Goal: Task Accomplishment & Management: Complete application form

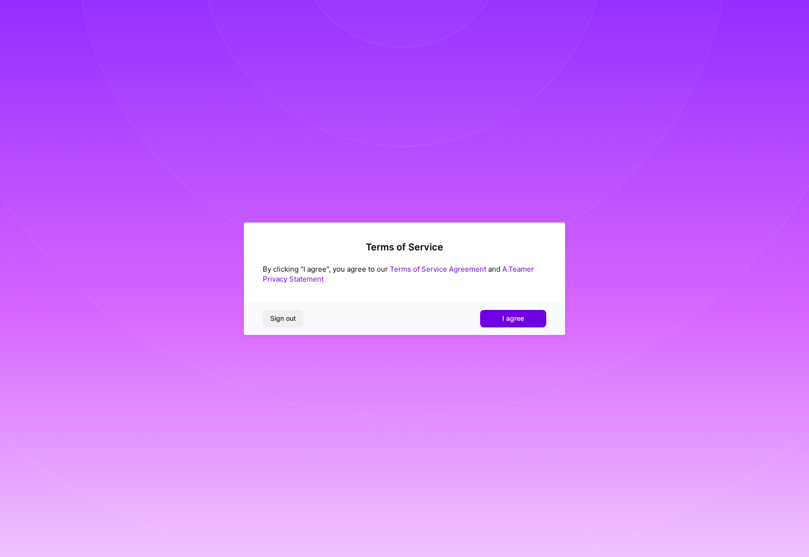
click at [533, 320] on button "I agree" at bounding box center [513, 318] width 66 height 17
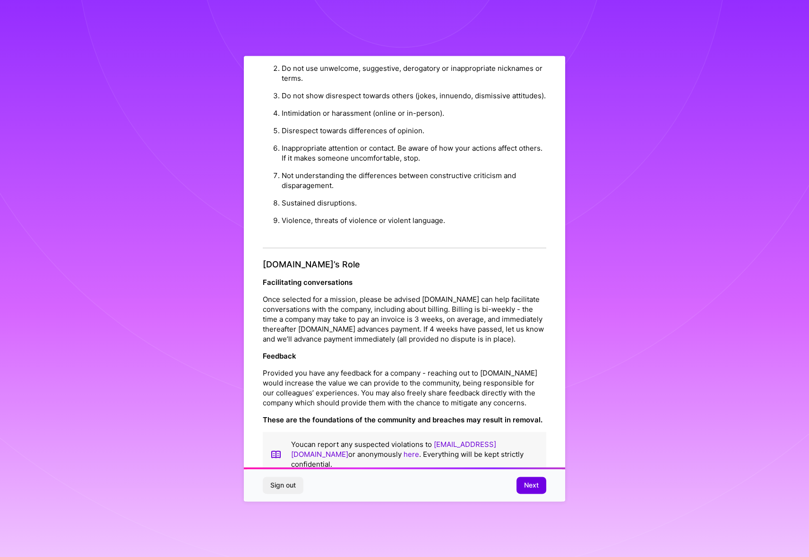
scroll to position [898, 0]
click at [522, 482] on button "Next" at bounding box center [532, 485] width 30 height 17
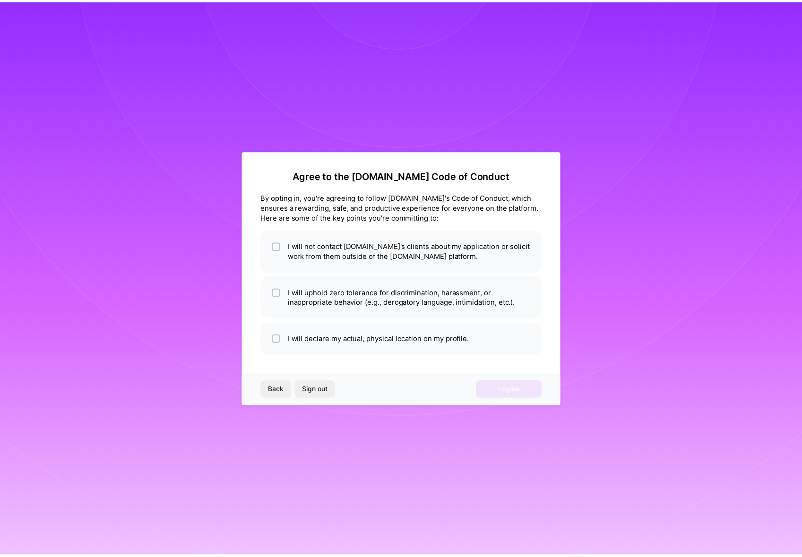
scroll to position [0, 0]
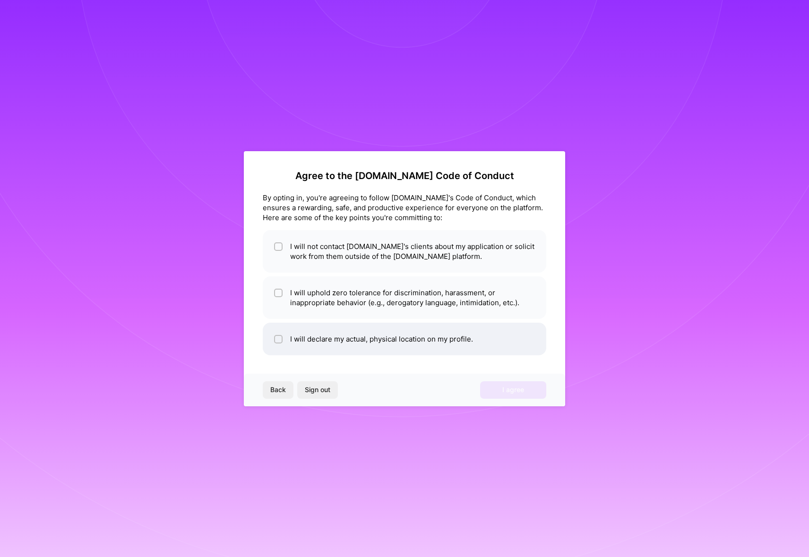
click at [276, 342] on input "checkbox" at bounding box center [279, 340] width 7 height 7
checkbox input "true"
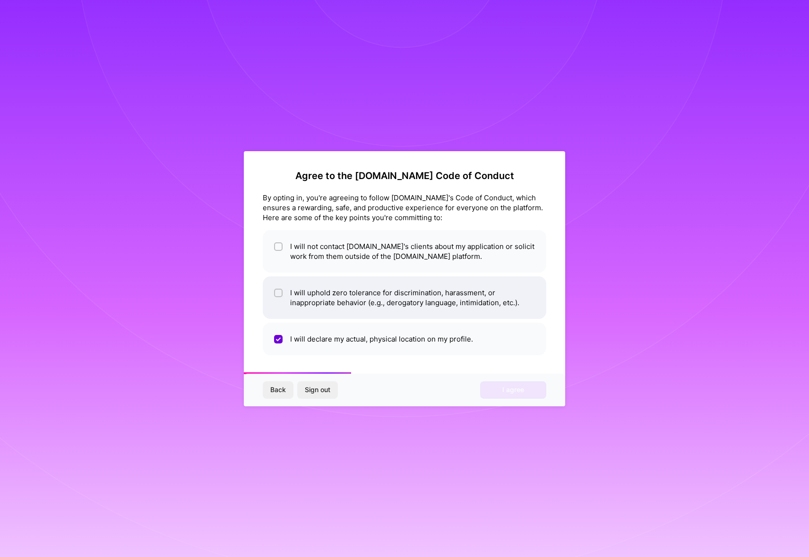
click at [280, 295] on input "checkbox" at bounding box center [279, 293] width 7 height 7
checkbox input "true"
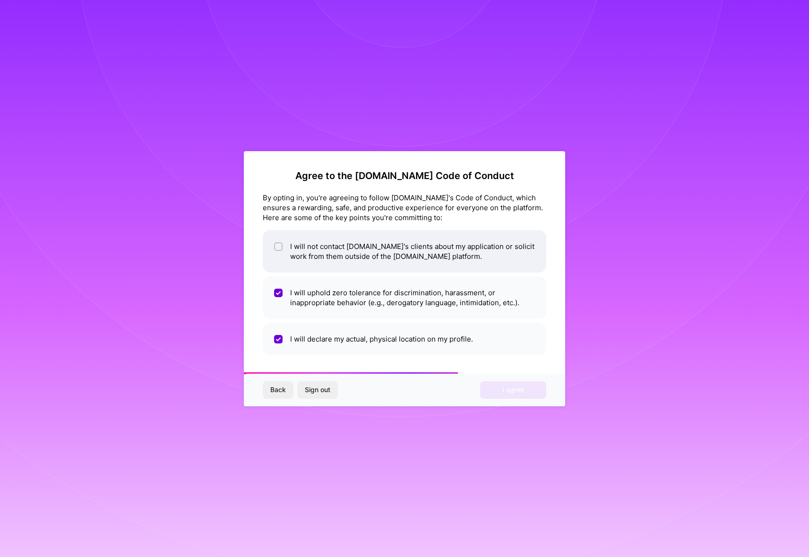
click at [281, 249] on input "checkbox" at bounding box center [279, 247] width 7 height 7
checkbox input "true"
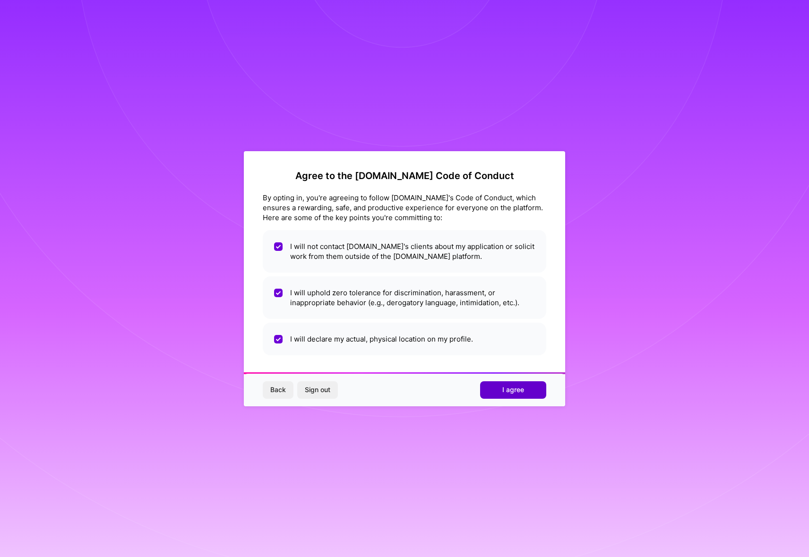
click at [505, 394] on span "I agree" at bounding box center [514, 389] width 22 height 9
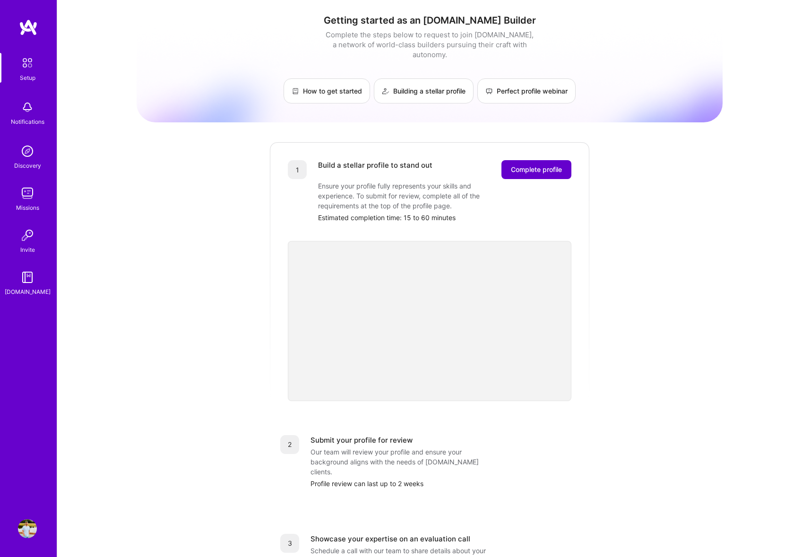
click at [531, 165] on span "Complete profile" at bounding box center [536, 169] width 51 height 9
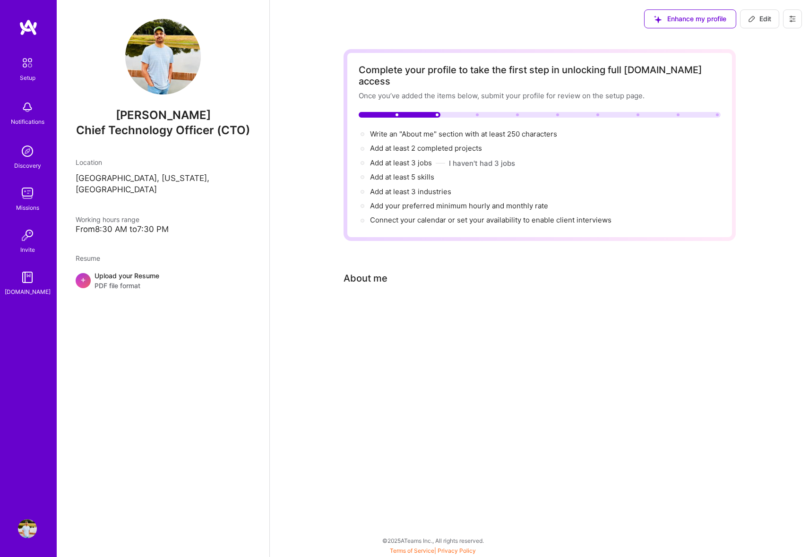
click at [355, 271] on div "About me" at bounding box center [366, 278] width 44 height 14
click at [434, 130] on span "Write an "About me" section with at least 250 characters →" at bounding box center [469, 134] width 198 height 9
select select "US"
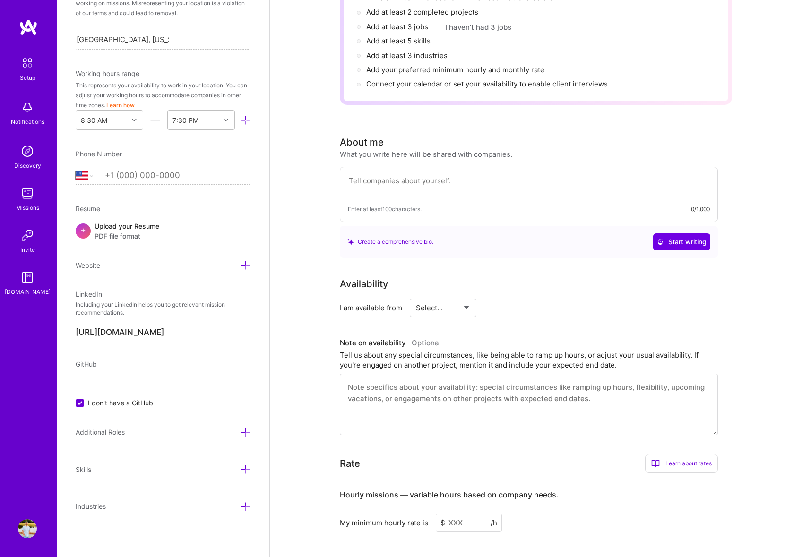
scroll to position [118, 0]
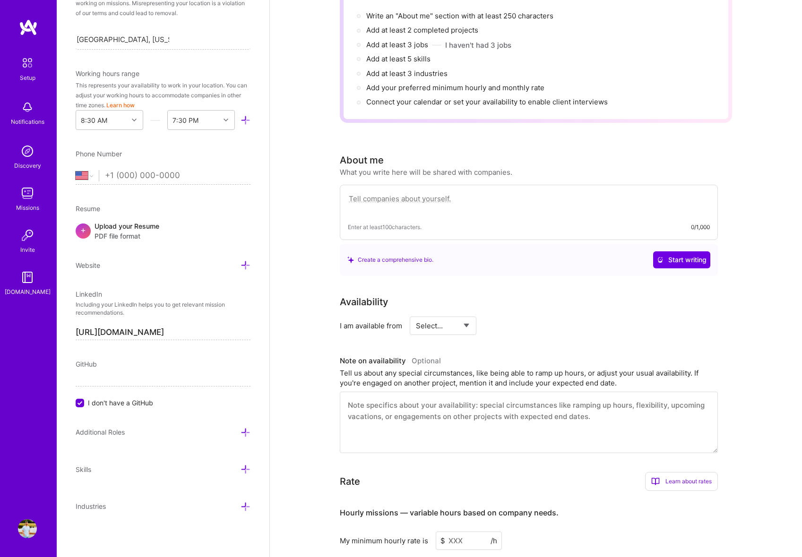
click at [429, 315] on select "Select... Right Now Future Date Not Available" at bounding box center [443, 326] width 54 height 24
select select "Right Now"
click at [517, 317] on input at bounding box center [529, 326] width 57 height 18
type input "20"
click at [466, 372] on div "Tell us about any special circumstances, like being able to ramp up hours, or a…" at bounding box center [529, 378] width 378 height 20
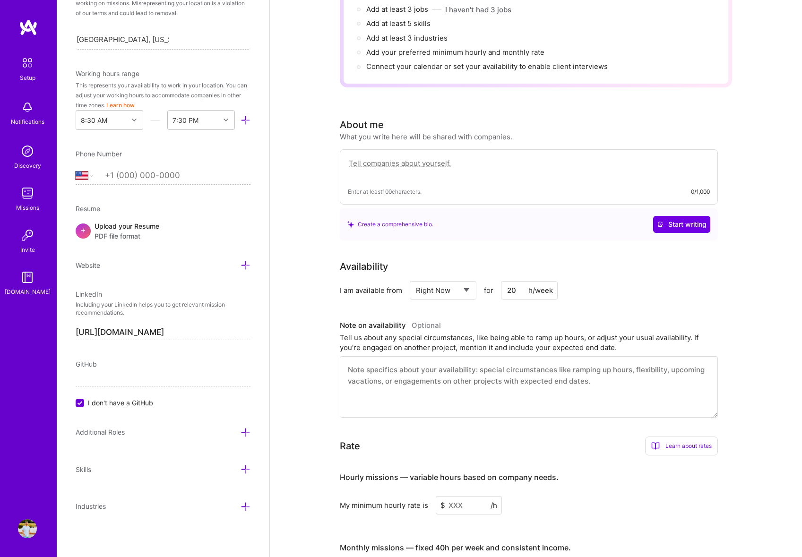
scroll to position [155, 0]
click at [454, 495] on input at bounding box center [469, 504] width 66 height 18
type input "200"
click at [530, 533] on div "Monthly missions — fixed 40h per week and consistent income." at bounding box center [455, 547] width 231 height 29
click at [589, 501] on div "My minimum hourly rate is $ 200 /h" at bounding box center [529, 504] width 378 height 18
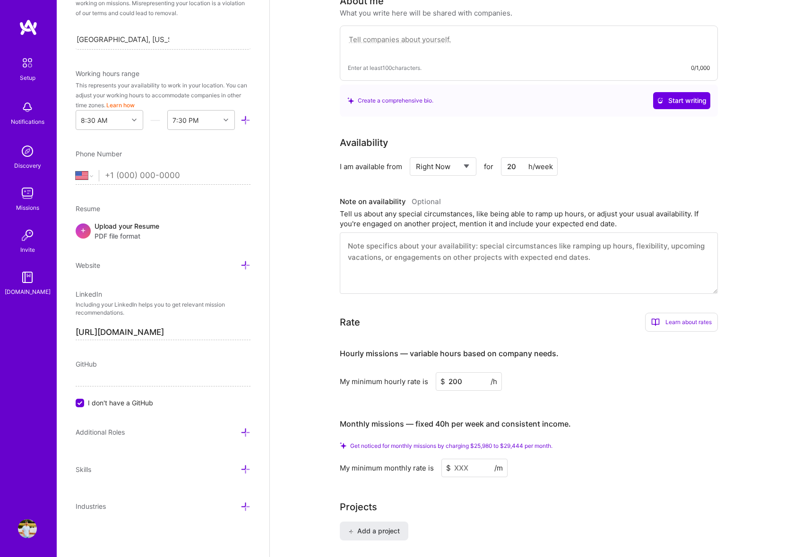
scroll to position [291, 0]
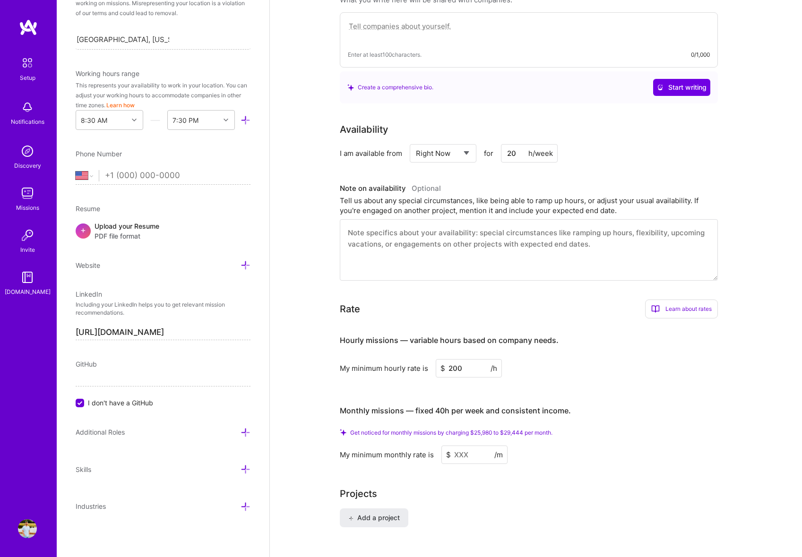
click at [462, 446] on input at bounding box center [475, 455] width 66 height 18
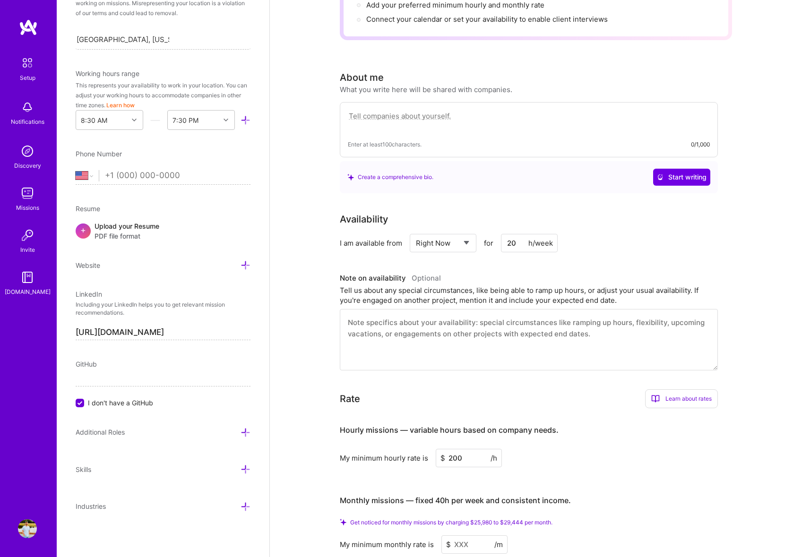
scroll to position [277, 0]
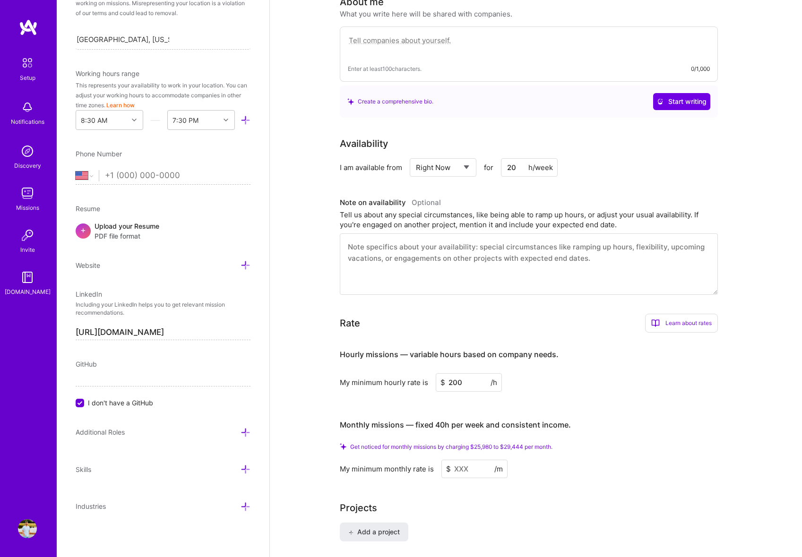
click at [516, 443] on span "Get noticed for monthly missions by charging $25,980 to $29,444 per month." at bounding box center [451, 446] width 202 height 7
click at [517, 443] on span "Get noticed for monthly missions by charging $25,980 to $29,444 per month." at bounding box center [451, 446] width 202 height 7
click at [542, 480] on div "Complete your profile to take the first step in unlocking full [DOMAIN_NAME] ac…" at bounding box center [536, 202] width 392 height 859
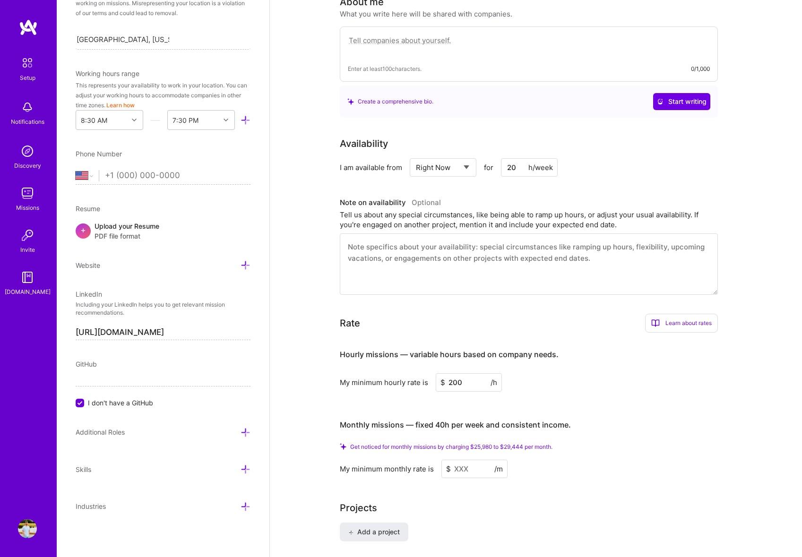
click at [241, 436] on icon at bounding box center [246, 433] width 10 height 10
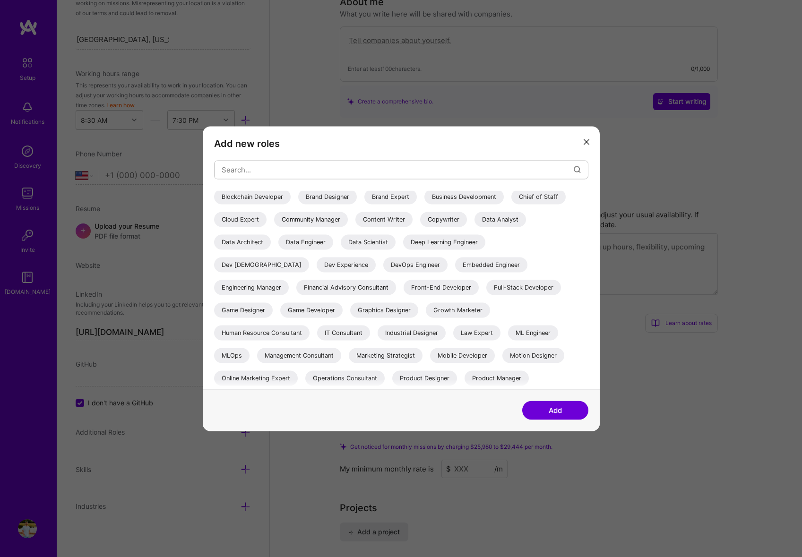
scroll to position [72, 0]
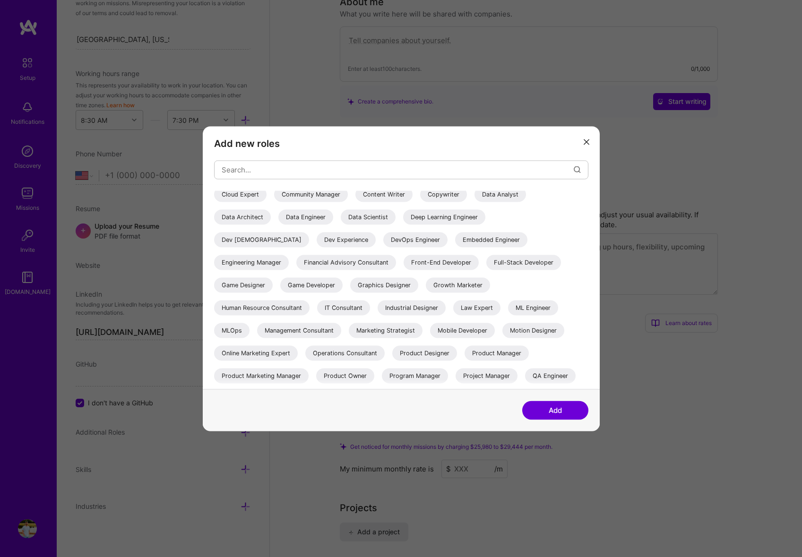
click at [486, 270] on div "Full-Stack Developer" at bounding box center [523, 262] width 75 height 15
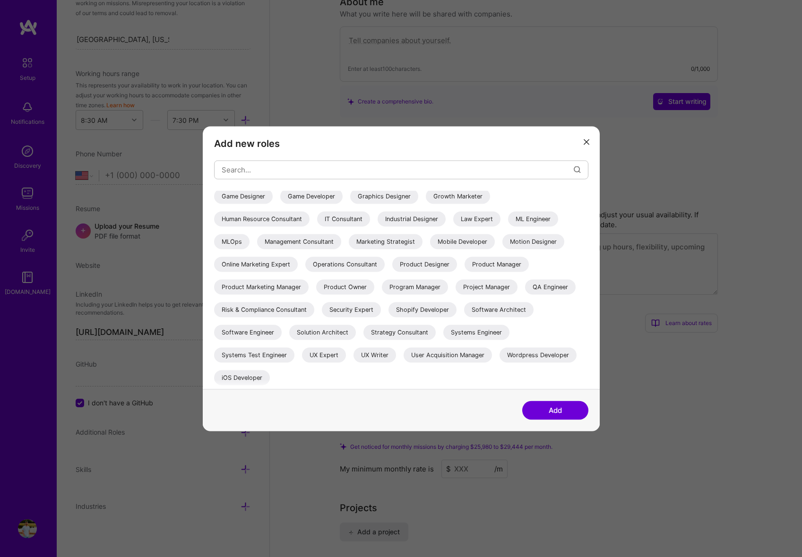
scroll to position [0, 0]
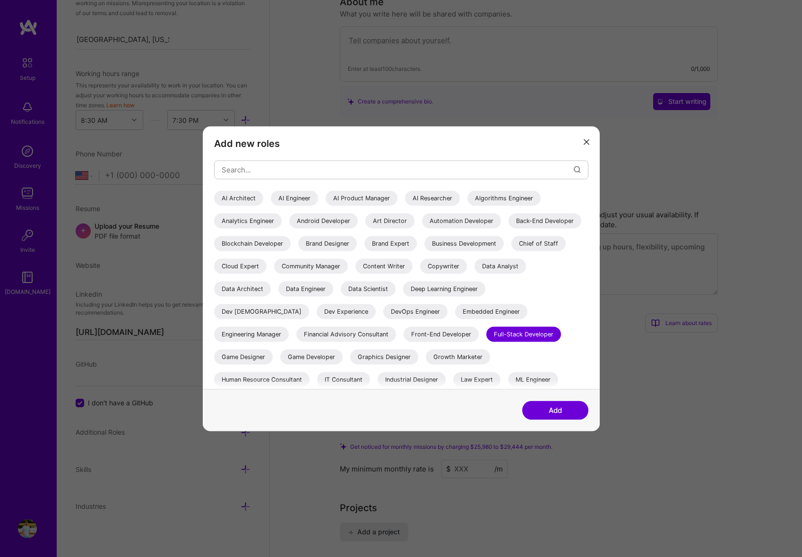
click at [285, 197] on div "AI Engineer" at bounding box center [294, 198] width 47 height 15
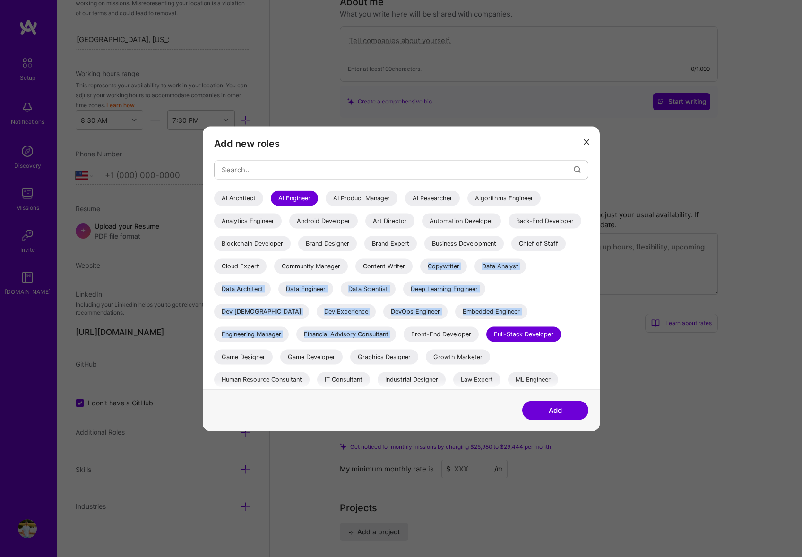
drag, startPoint x: 584, startPoint y: 276, endPoint x: 582, endPoint y: 316, distance: 40.2
click at [582, 316] on div "AI Architect AI Engineer AI Product Manager AI Researcher Algorithms Engineer A…" at bounding box center [401, 370] width 374 height 359
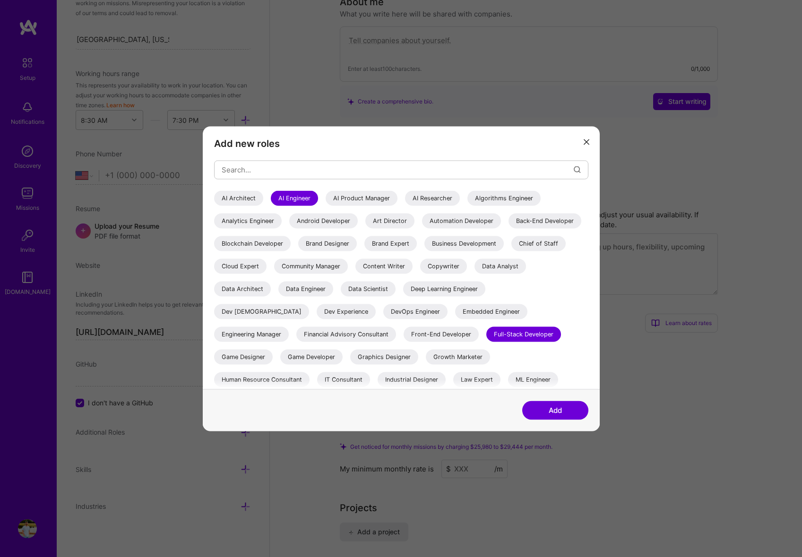
click at [592, 380] on div "Add new roles AI Architect AI Engineer AI Product Manager AI Researcher Algorit…" at bounding box center [401, 257] width 397 height 263
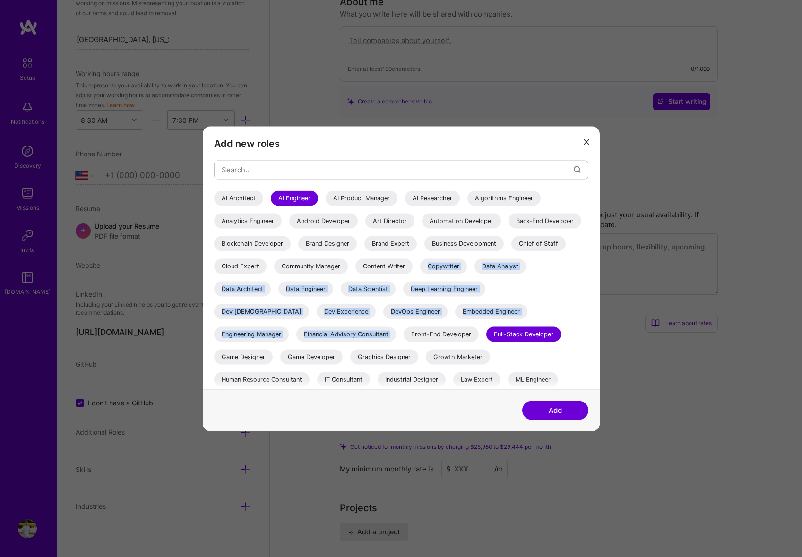
drag, startPoint x: 584, startPoint y: 289, endPoint x: 584, endPoint y: 299, distance: 9.9
click at [584, 305] on div "AI Architect AI Engineer AI Product Manager AI Researcher Algorithms Engineer A…" at bounding box center [401, 370] width 374 height 359
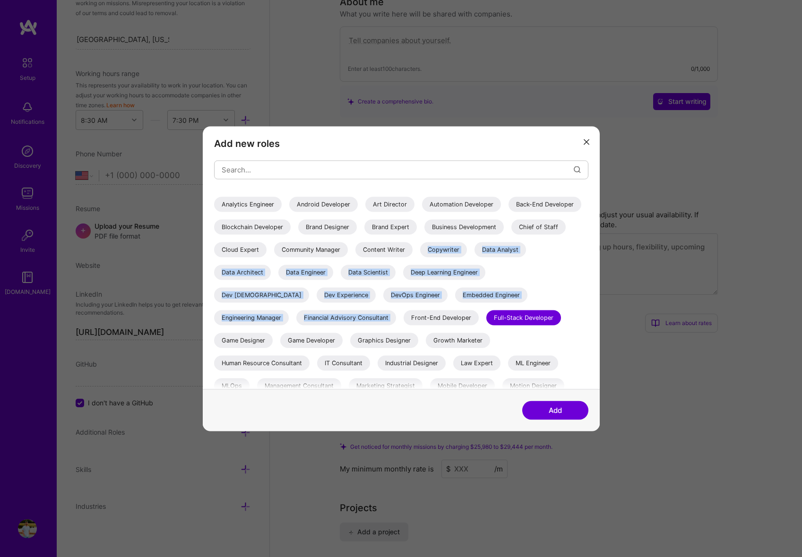
click at [577, 300] on div "AI Architect AI Engineer AI Product Manager AI Researcher Algorithms Engineer A…" at bounding box center [401, 353] width 374 height 359
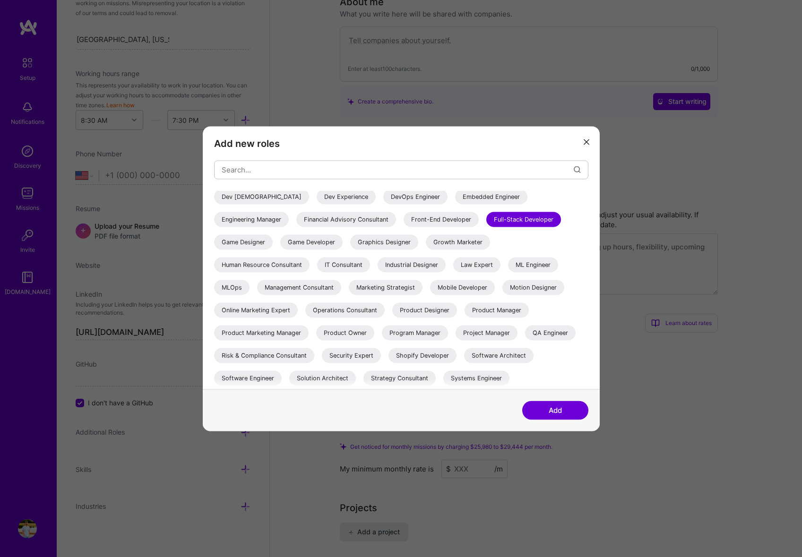
scroll to position [118, 0]
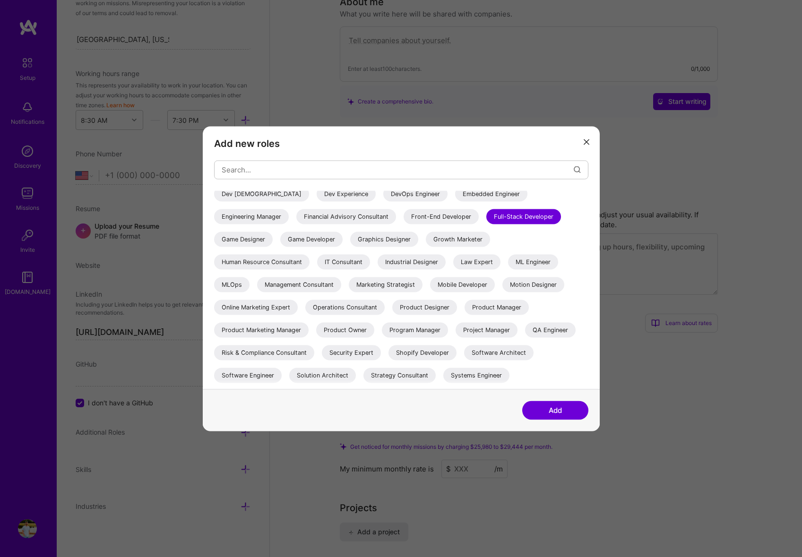
click at [503, 307] on div "Product Manager" at bounding box center [497, 307] width 64 height 15
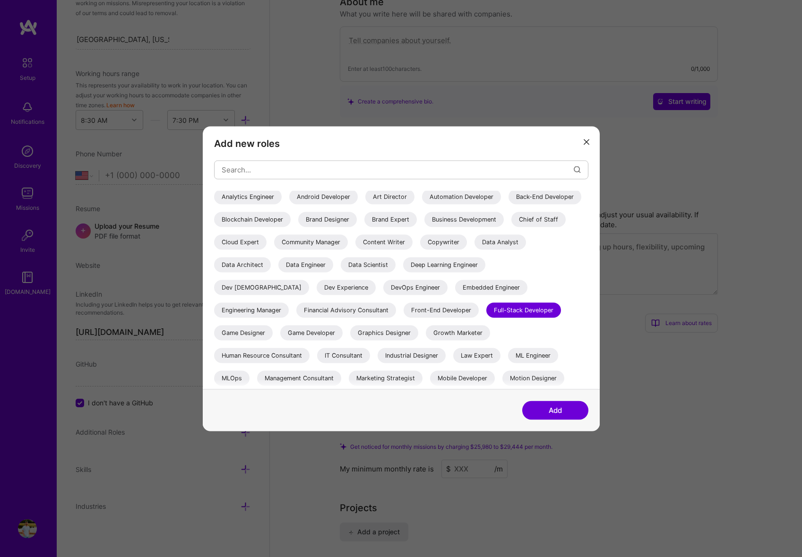
scroll to position [0, 0]
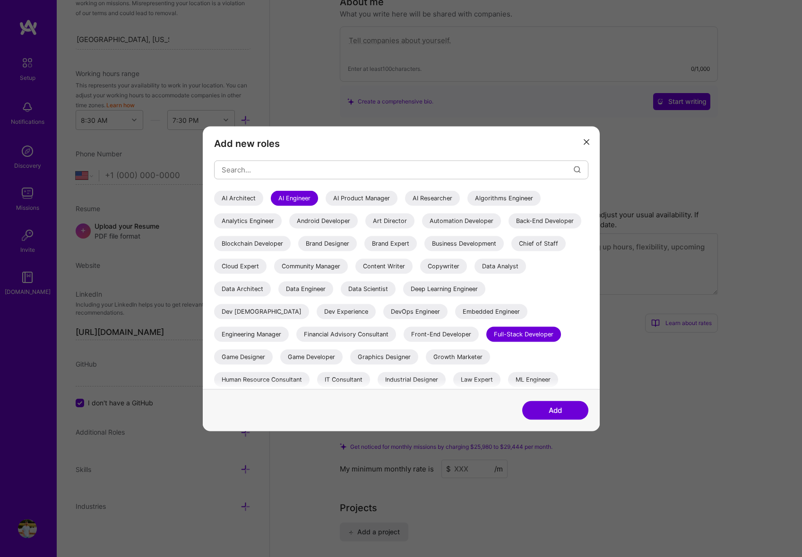
click at [529, 191] on div "Algorithms Engineer" at bounding box center [504, 198] width 73 height 15
click at [515, 199] on div "Algorithms Engineer" at bounding box center [504, 198] width 73 height 15
click at [364, 198] on div "AI Product Manager" at bounding box center [362, 198] width 72 height 15
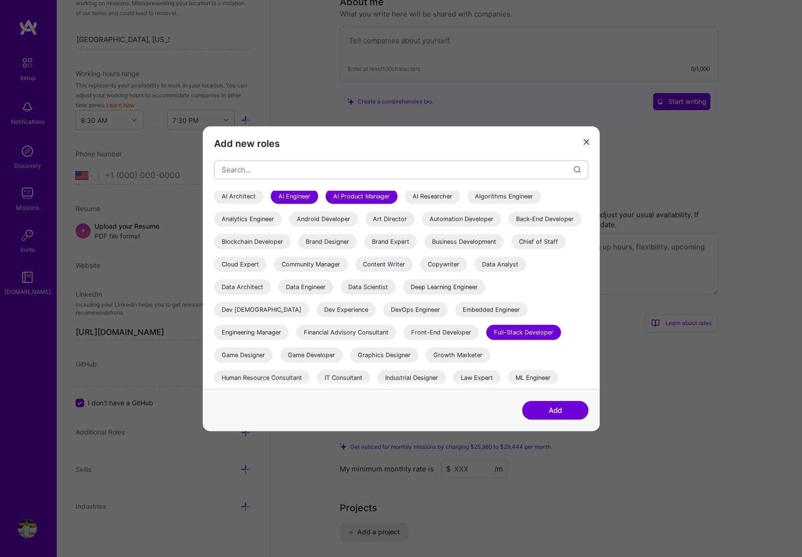
scroll to position [5, 0]
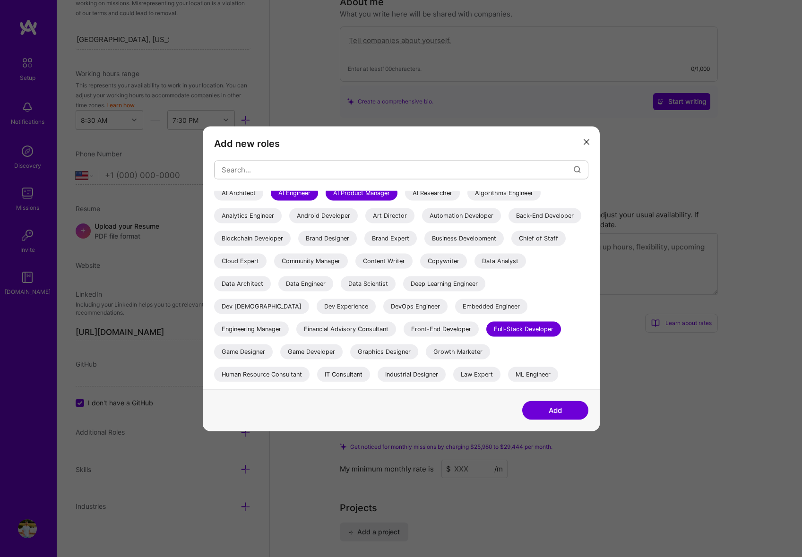
click at [267, 254] on div "Cloud Expert" at bounding box center [240, 260] width 52 height 15
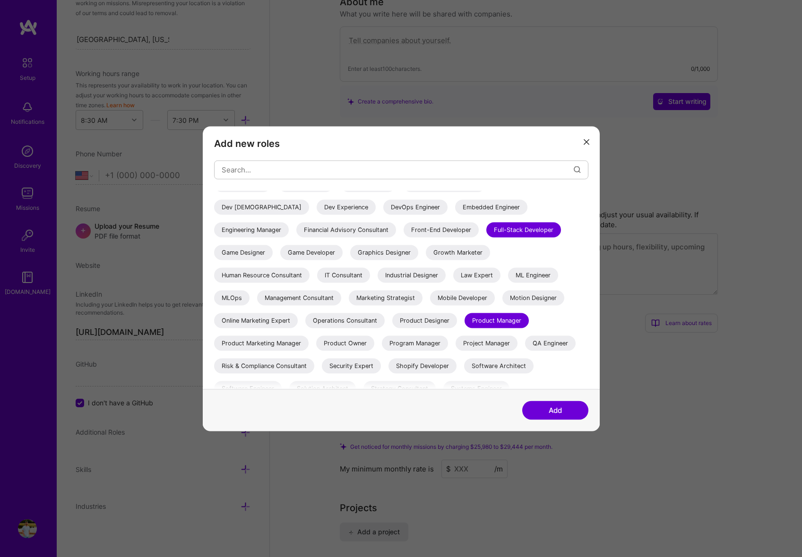
scroll to position [122, 0]
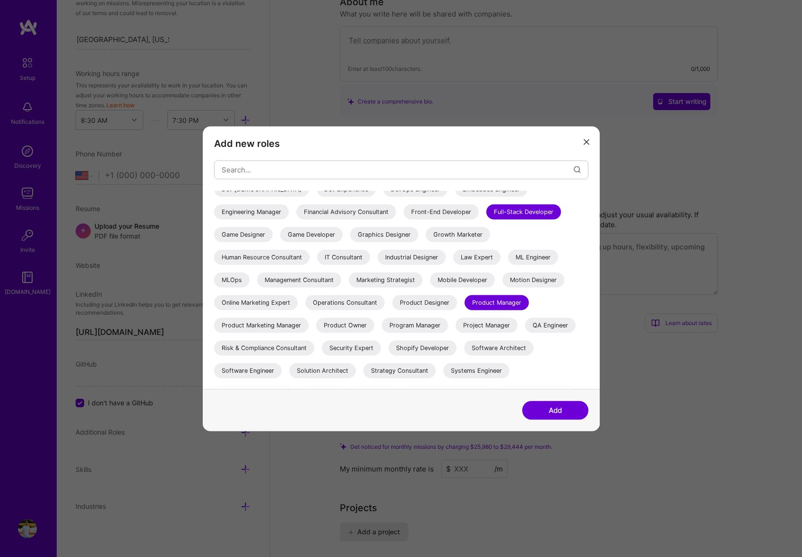
click at [271, 375] on div "Software Engineer" at bounding box center [248, 370] width 68 height 15
drag, startPoint x: 589, startPoint y: 349, endPoint x: 589, endPoint y: 354, distance: 4.8
click at [589, 354] on div "Add new roles AI Architect AI Engineer AI Product Manager AI Researcher Algorit…" at bounding box center [401, 257] width 397 height 263
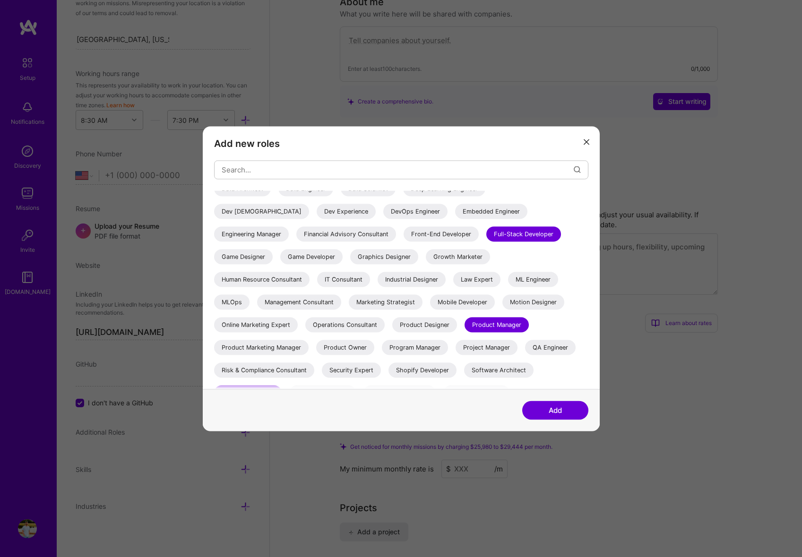
click at [509, 329] on div "Product Manager" at bounding box center [497, 324] width 64 height 15
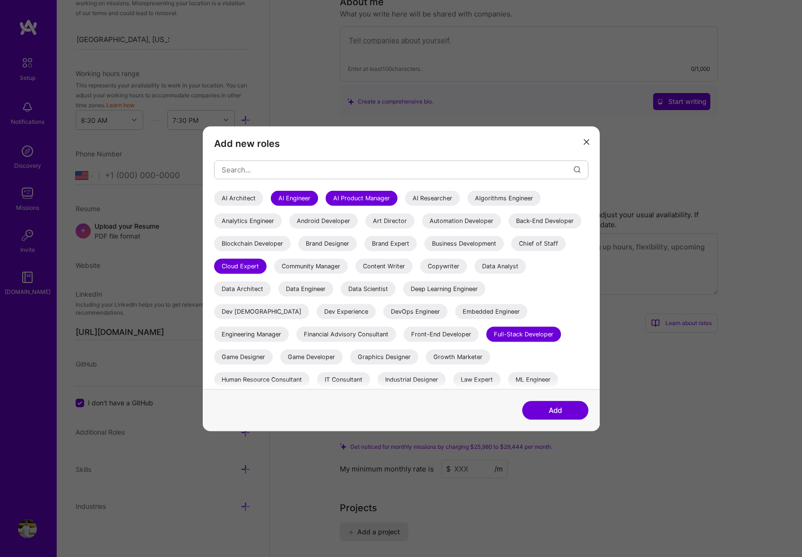
scroll to position [51, 0]
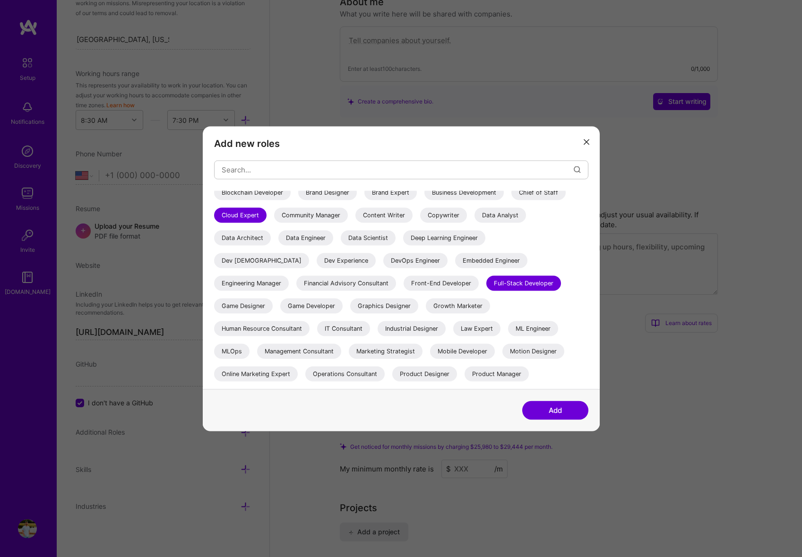
click at [289, 286] on div "Engineering Manager" at bounding box center [251, 283] width 75 height 15
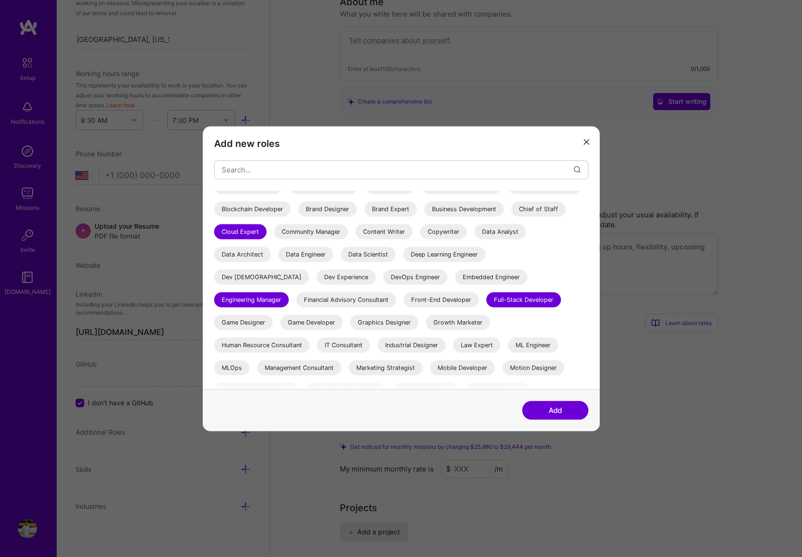
scroll to position [0, 0]
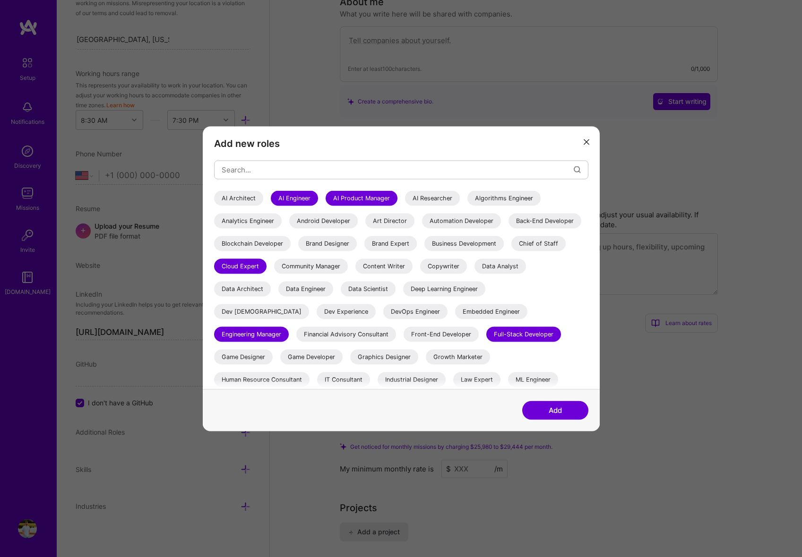
click at [216, 197] on div "AI Architect" at bounding box center [238, 198] width 49 height 15
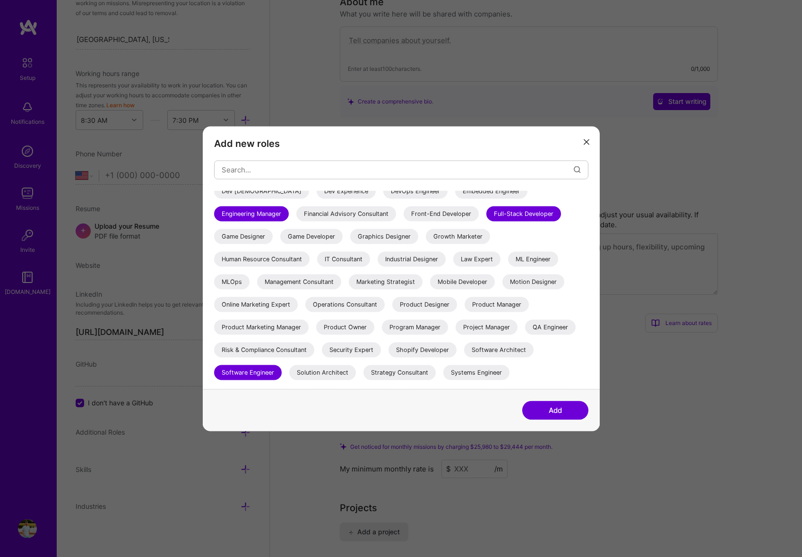
scroll to position [161, 0]
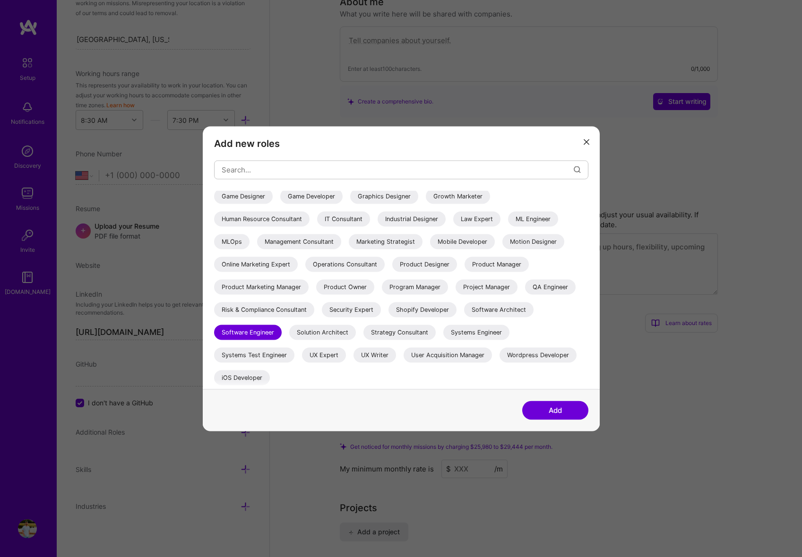
click at [552, 409] on button "Add" at bounding box center [555, 410] width 66 height 19
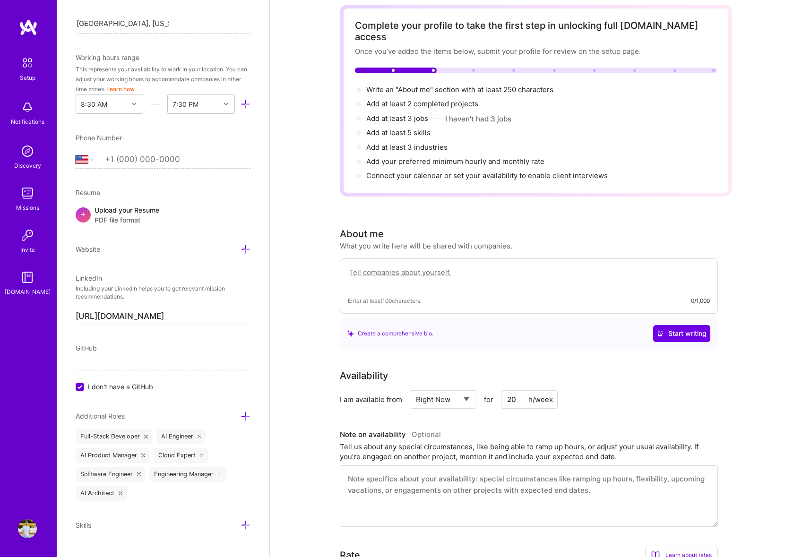
scroll to position [22, 0]
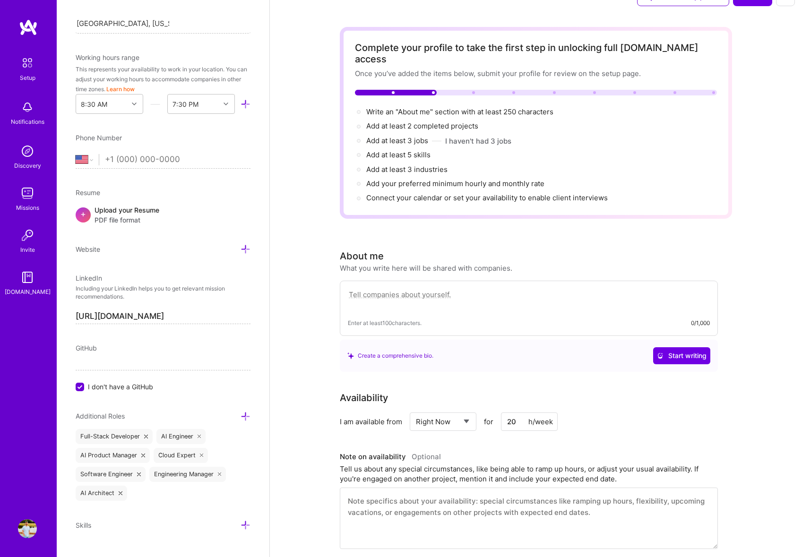
click at [410, 291] on textarea at bounding box center [529, 300] width 362 height 22
